Goal: Book appointment/travel/reservation

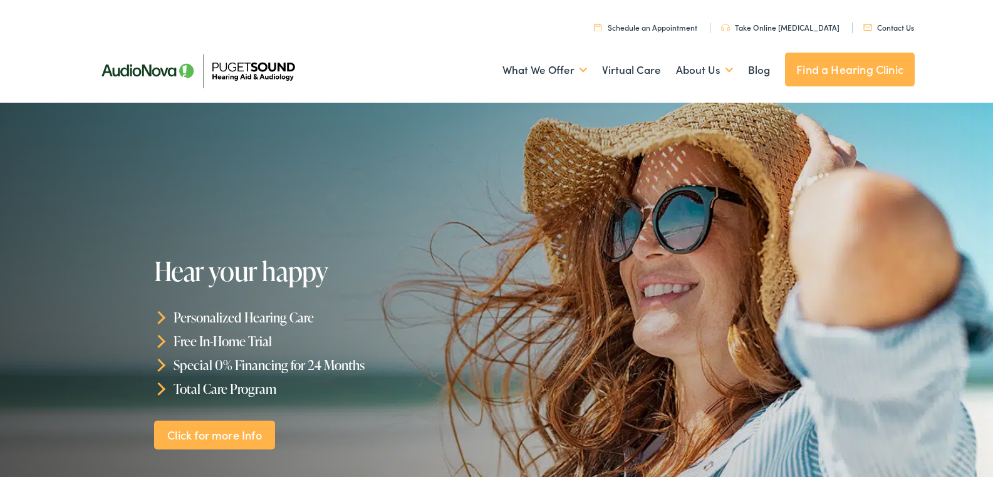
click at [674, 25] on link "Schedule an Appointment" at bounding box center [645, 24] width 103 height 11
click at [241, 428] on link "Click for more Info" at bounding box center [215, 432] width 122 height 29
click at [751, 67] on link "Blog" at bounding box center [759, 67] width 22 height 46
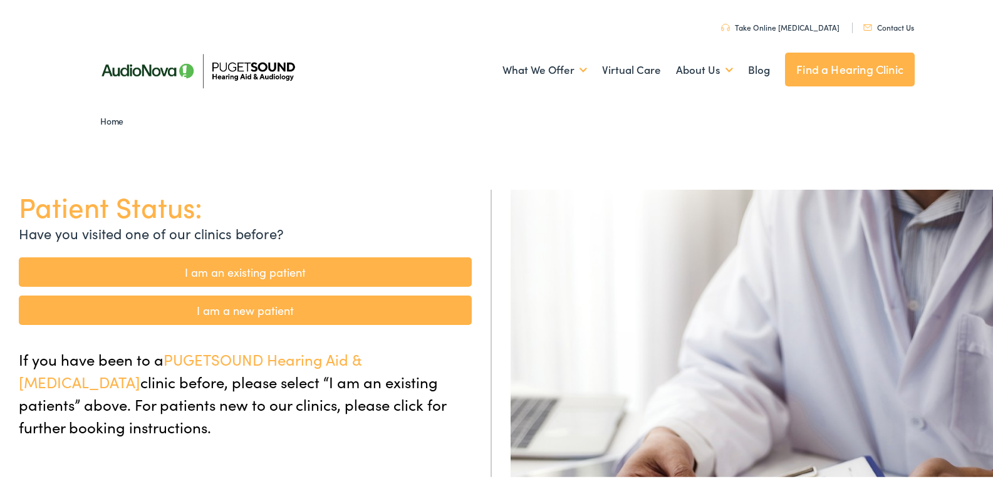
drag, startPoint x: 258, startPoint y: 302, endPoint x: 273, endPoint y: 291, distance: 17.9
click at [259, 302] on link "I am a new patient" at bounding box center [245, 307] width 453 height 29
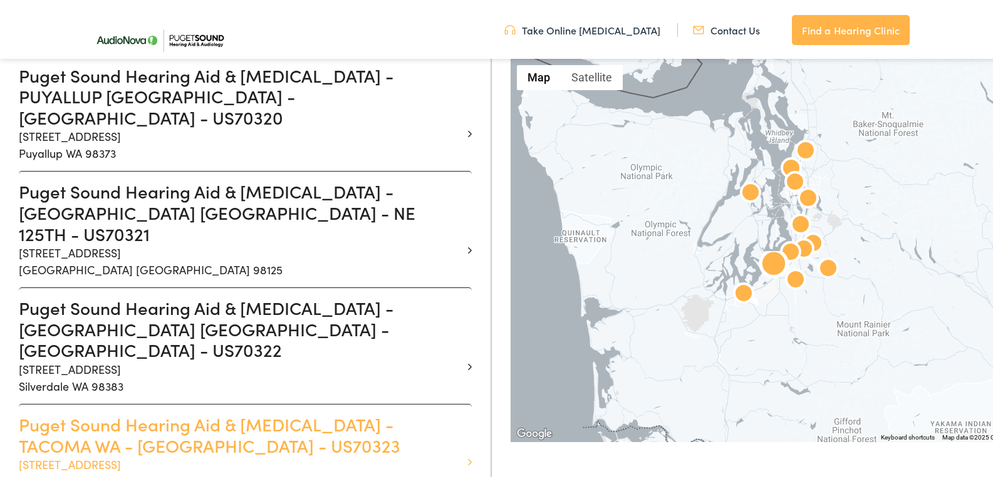
scroll to position [1253, 0]
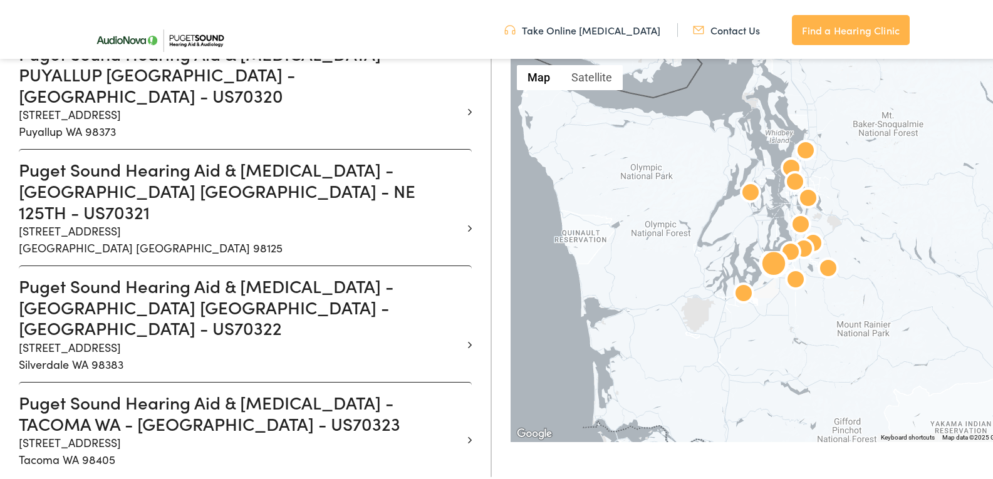
click at [295, 390] on h3 "Puget Sound Hearing Aid & Audiology - TACOMA WA - SOUTH UNION - US70323" at bounding box center [241, 411] width 444 height 42
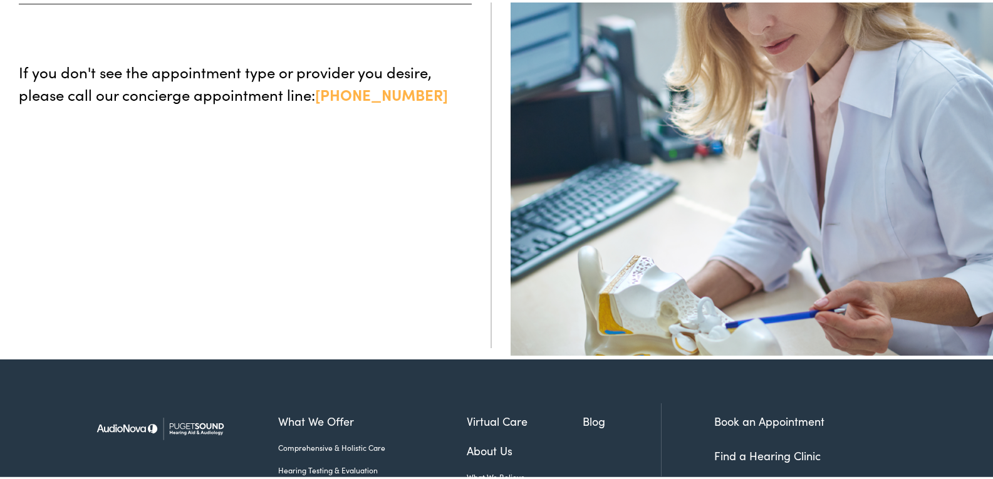
scroll to position [77, 0]
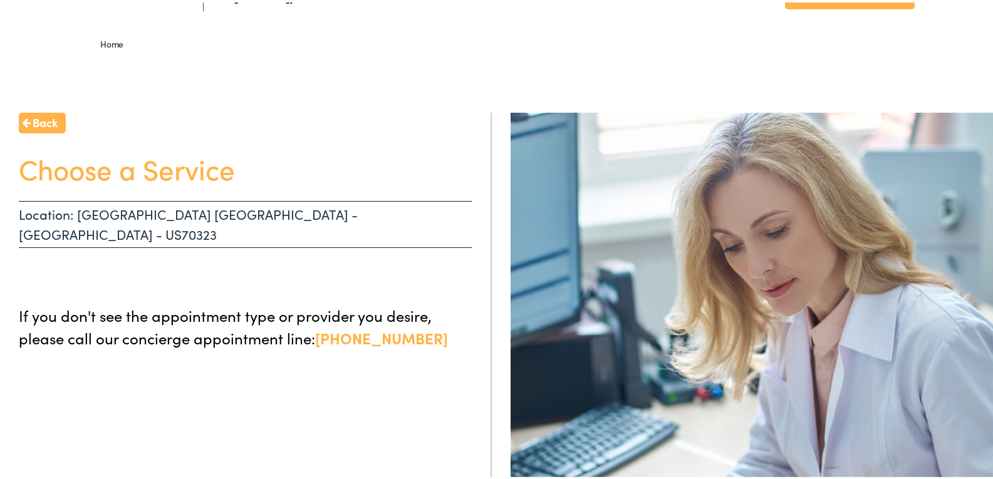
drag, startPoint x: 88, startPoint y: 171, endPoint x: 286, endPoint y: 188, distance: 198.7
click at [88, 170] on h1 "Choose a Service" at bounding box center [245, 166] width 453 height 33
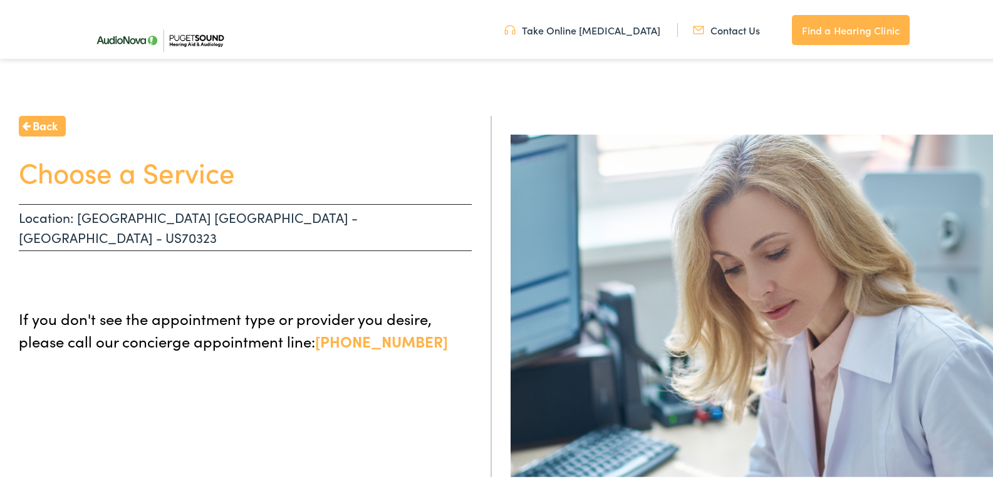
scroll to position [0, 0]
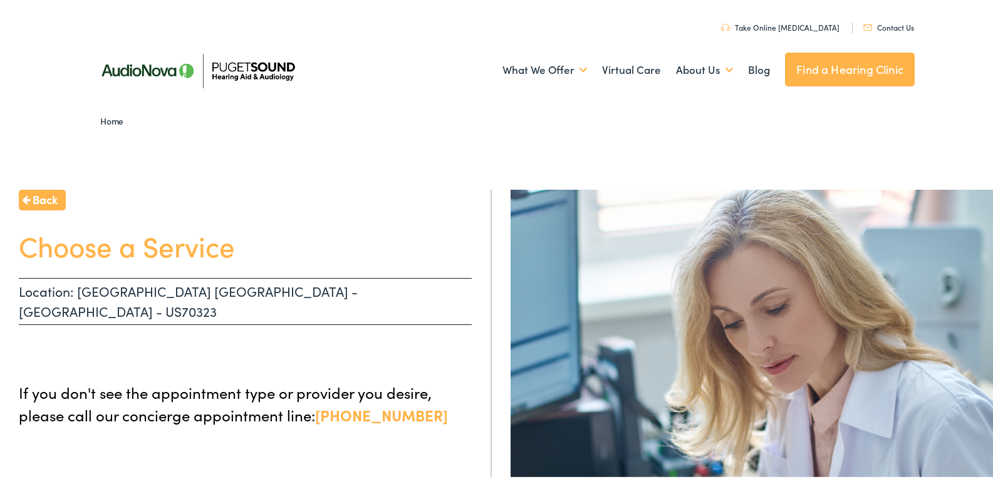
click at [43, 195] on span "Back" at bounding box center [45, 197] width 25 height 17
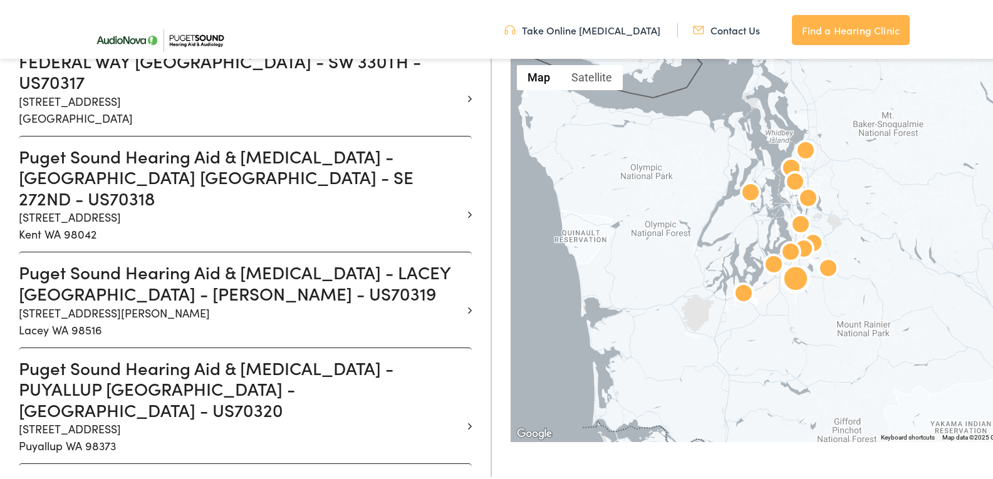
scroll to position [1003, 0]
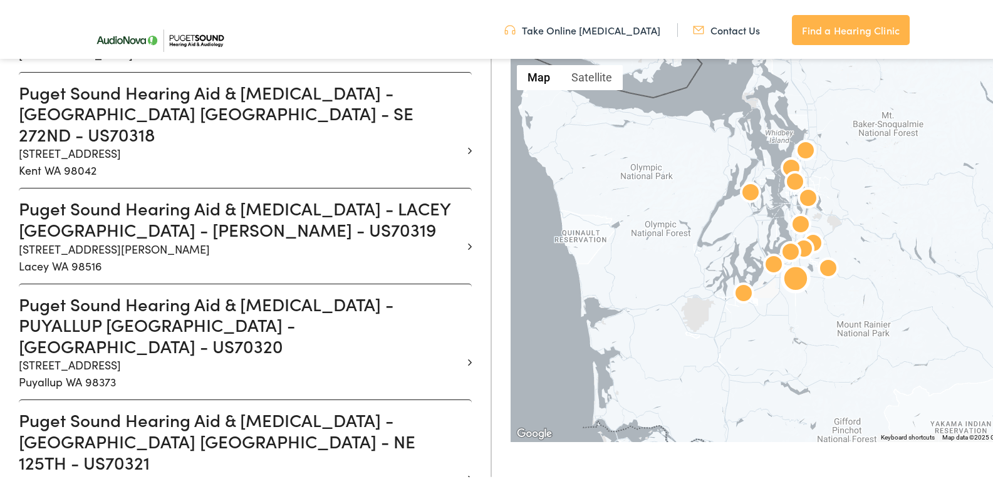
click at [138, 291] on h3 "Puget Sound Hearing Aid & Audiology - PUYALLUP WA - MERIDIAN - US70320" at bounding box center [241, 322] width 444 height 63
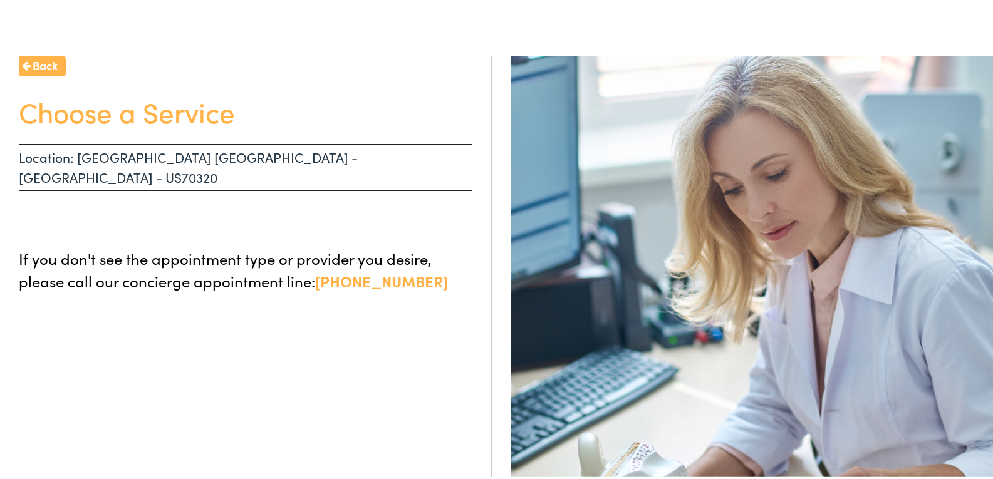
scroll to position [63, 0]
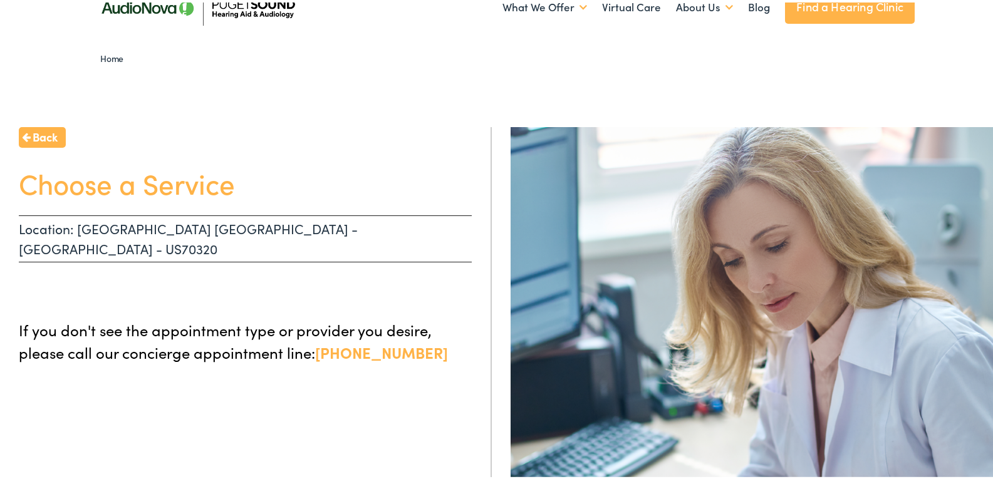
click at [48, 128] on span "Back" at bounding box center [45, 134] width 25 height 17
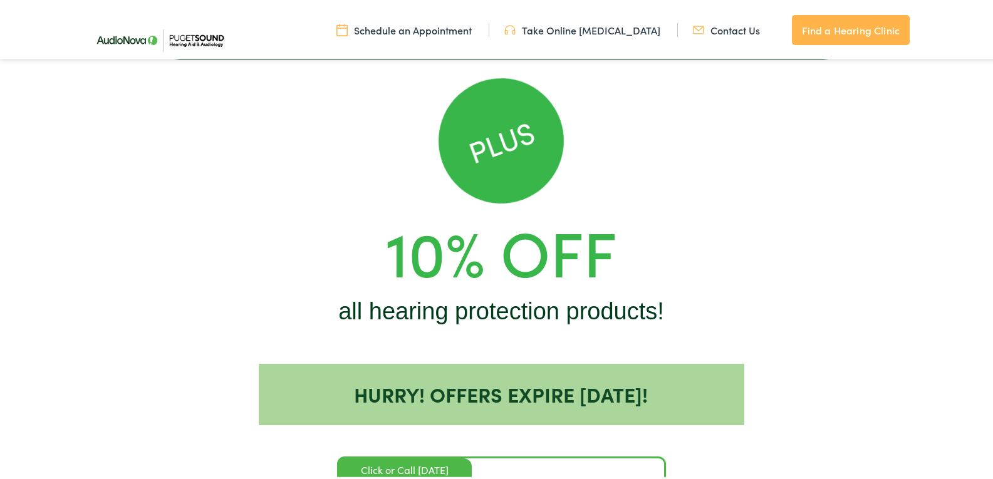
scroll to position [1253, 0]
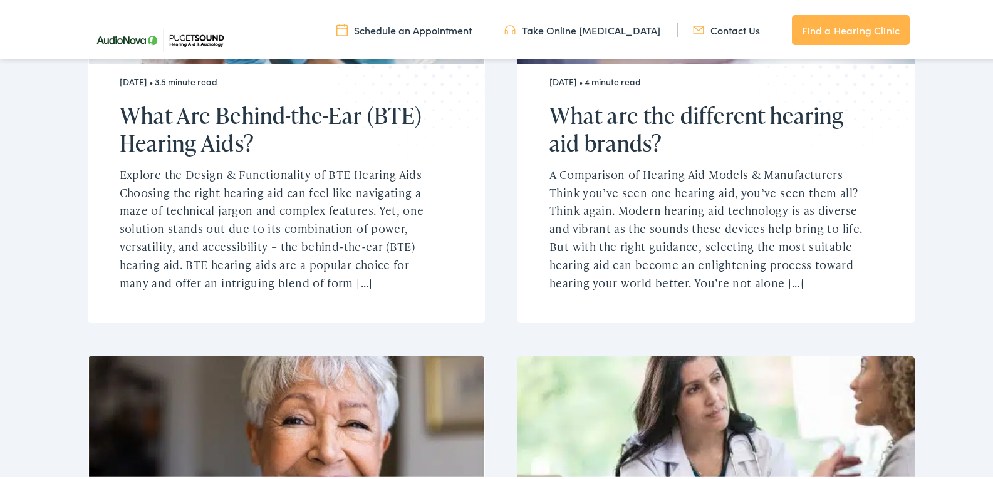
scroll to position [627, 0]
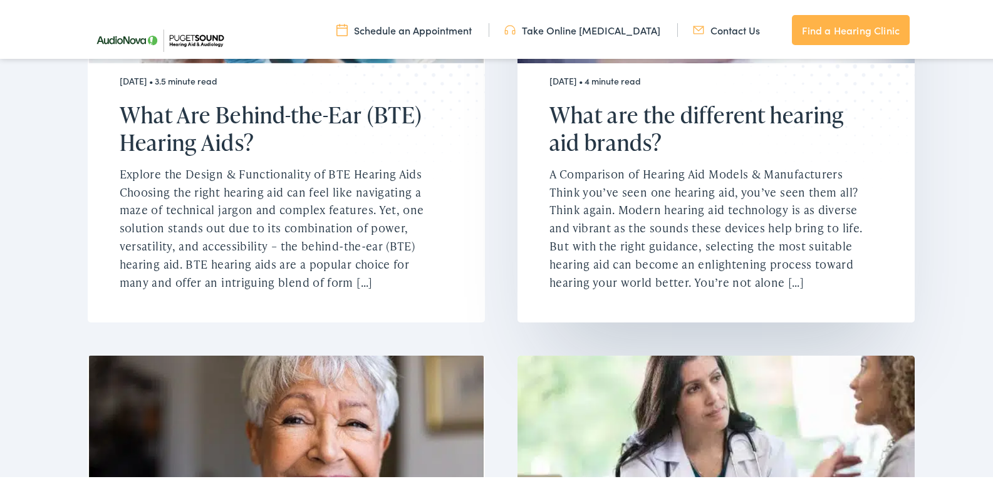
click at [654, 99] on h2 "What are the different hearing aid brands?" at bounding box center [709, 126] width 318 height 54
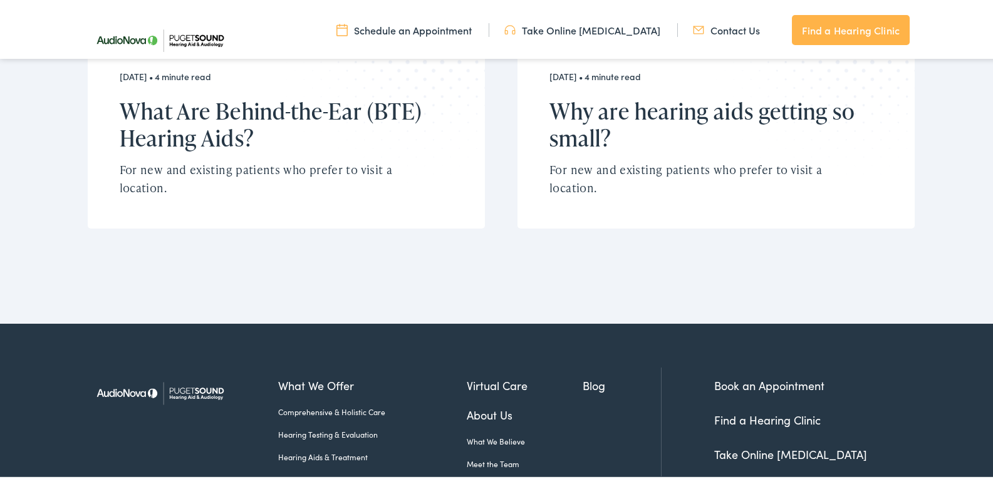
scroll to position [3055, 0]
